Goal: Information Seeking & Learning: Learn about a topic

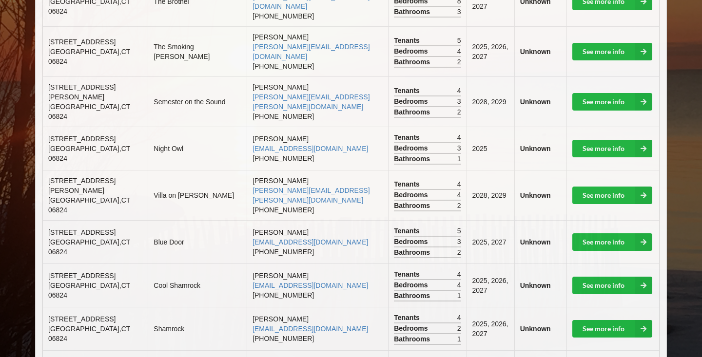
scroll to position [369, 0]
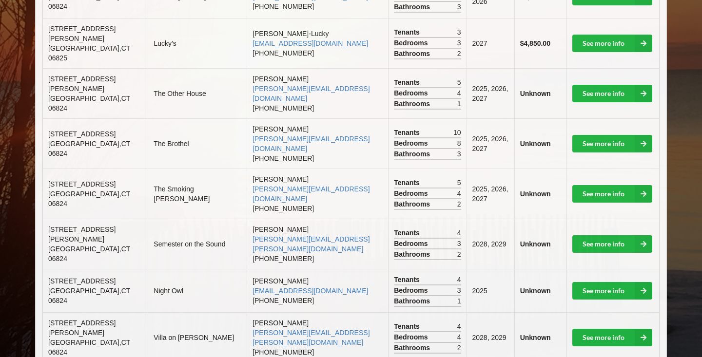
click at [581, 313] on td "See more info" at bounding box center [613, 338] width 93 height 50
click at [582, 329] on link "See more info" at bounding box center [612, 338] width 80 height 18
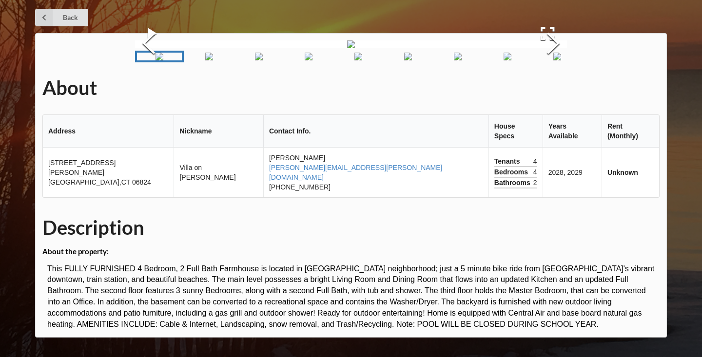
scroll to position [118, 0]
click at [551, 89] on button "Next Slide" at bounding box center [553, 44] width 27 height 88
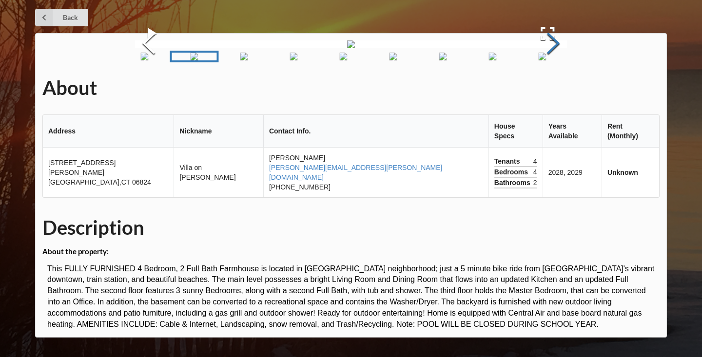
click at [551, 89] on button "Next Slide" at bounding box center [553, 44] width 27 height 88
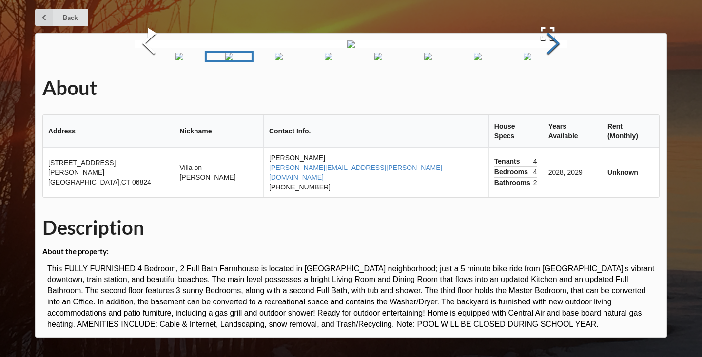
click at [551, 89] on button "Next Slide" at bounding box center [553, 44] width 27 height 88
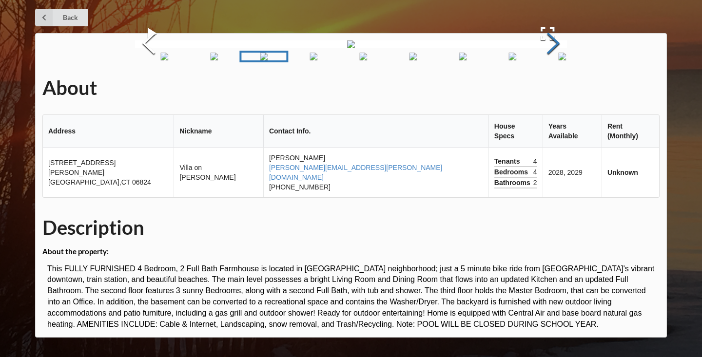
click at [551, 89] on button "Next Slide" at bounding box center [553, 44] width 27 height 88
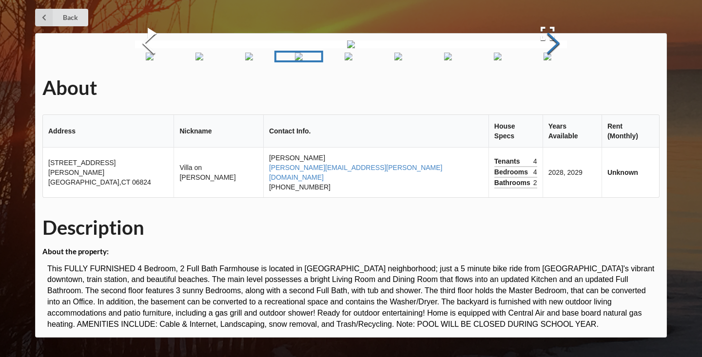
click at [551, 89] on button "Next Slide" at bounding box center [553, 44] width 27 height 88
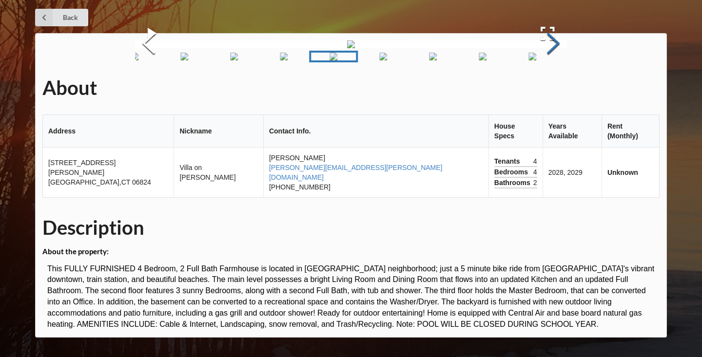
click at [551, 89] on button "Next Slide" at bounding box center [553, 44] width 27 height 88
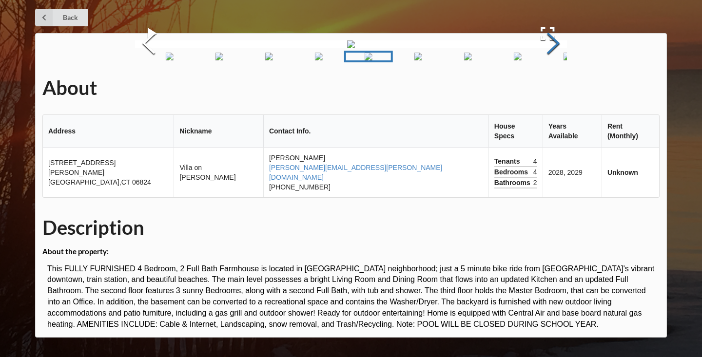
click at [551, 89] on button "Next Slide" at bounding box center [553, 44] width 27 height 88
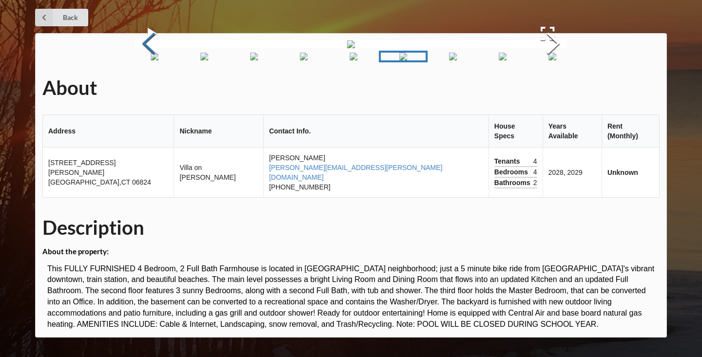
click at [148, 89] on button "Previous Slide" at bounding box center [148, 44] width 27 height 88
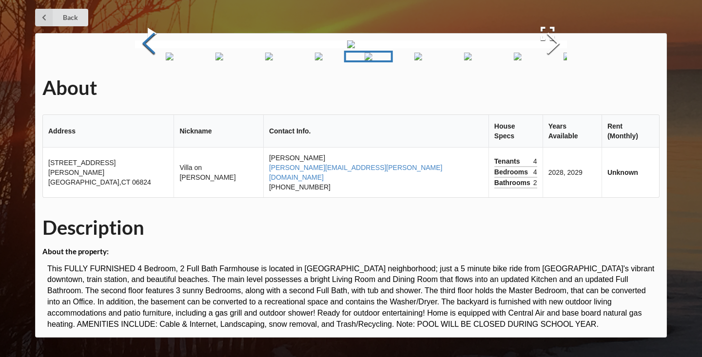
click at [149, 89] on button "Previous Slide" at bounding box center [148, 44] width 27 height 88
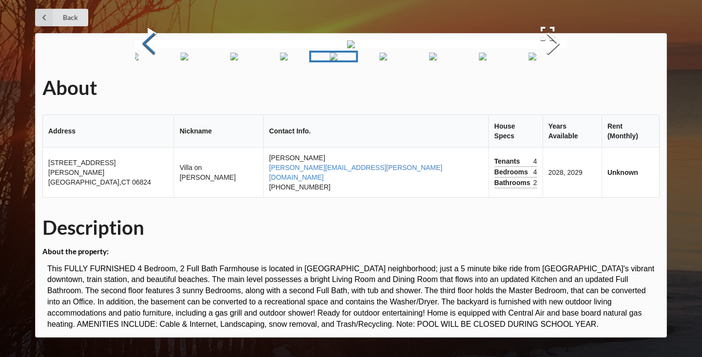
scroll to position [68, 0]
click at [536, 60] on img "Go to Slide 10" at bounding box center [533, 57] width 8 height 8
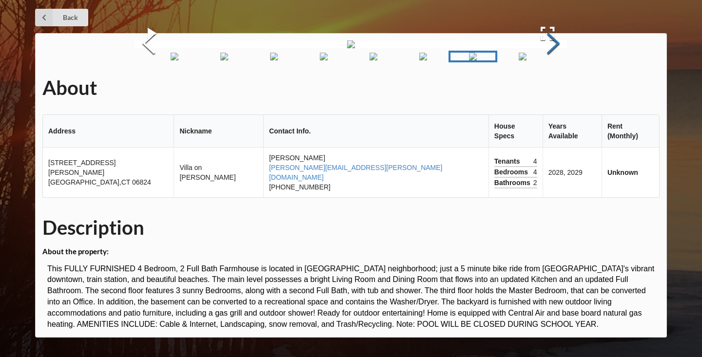
click at [556, 89] on button "Next Slide" at bounding box center [553, 44] width 27 height 88
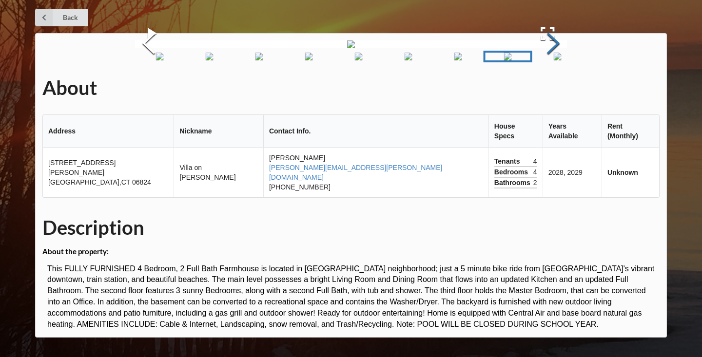
click at [556, 89] on button "Next Slide" at bounding box center [553, 44] width 27 height 88
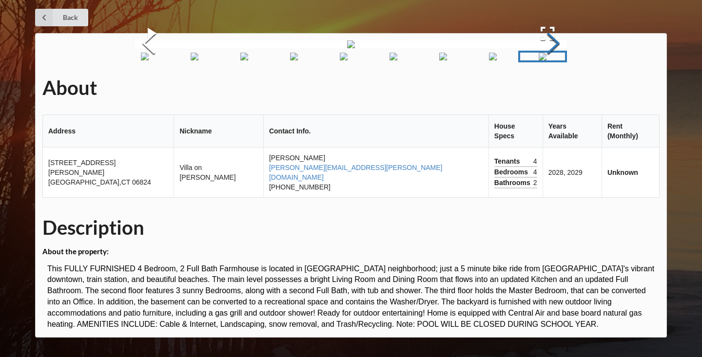
click at [556, 89] on button "Next Slide" at bounding box center [553, 44] width 27 height 88
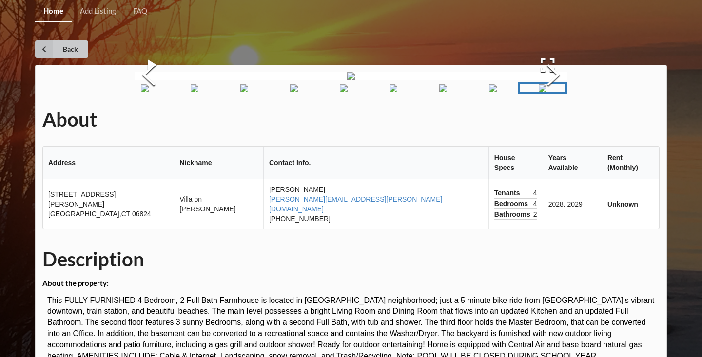
click at [58, 48] on link "Back" at bounding box center [61, 49] width 53 height 18
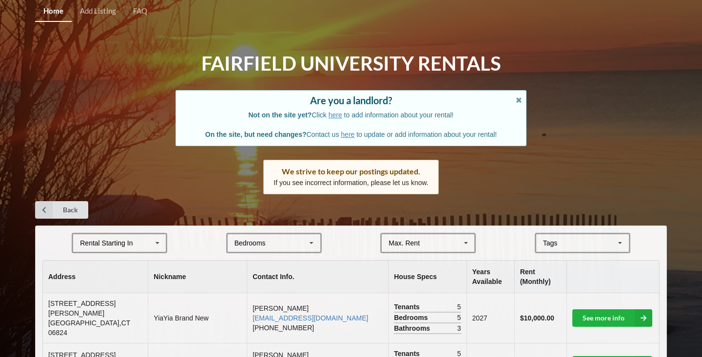
click at [526, 99] on div "Are you a landlord? Not on the site yet? Click here to add information about yo…" at bounding box center [351, 118] width 351 height 56
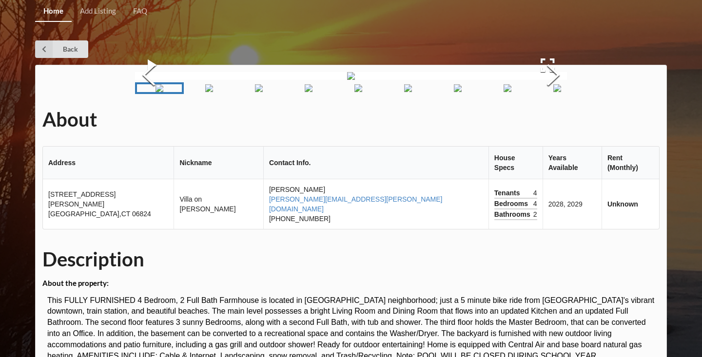
scroll to position [369, 0]
